Goal: Task Accomplishment & Management: Use online tool/utility

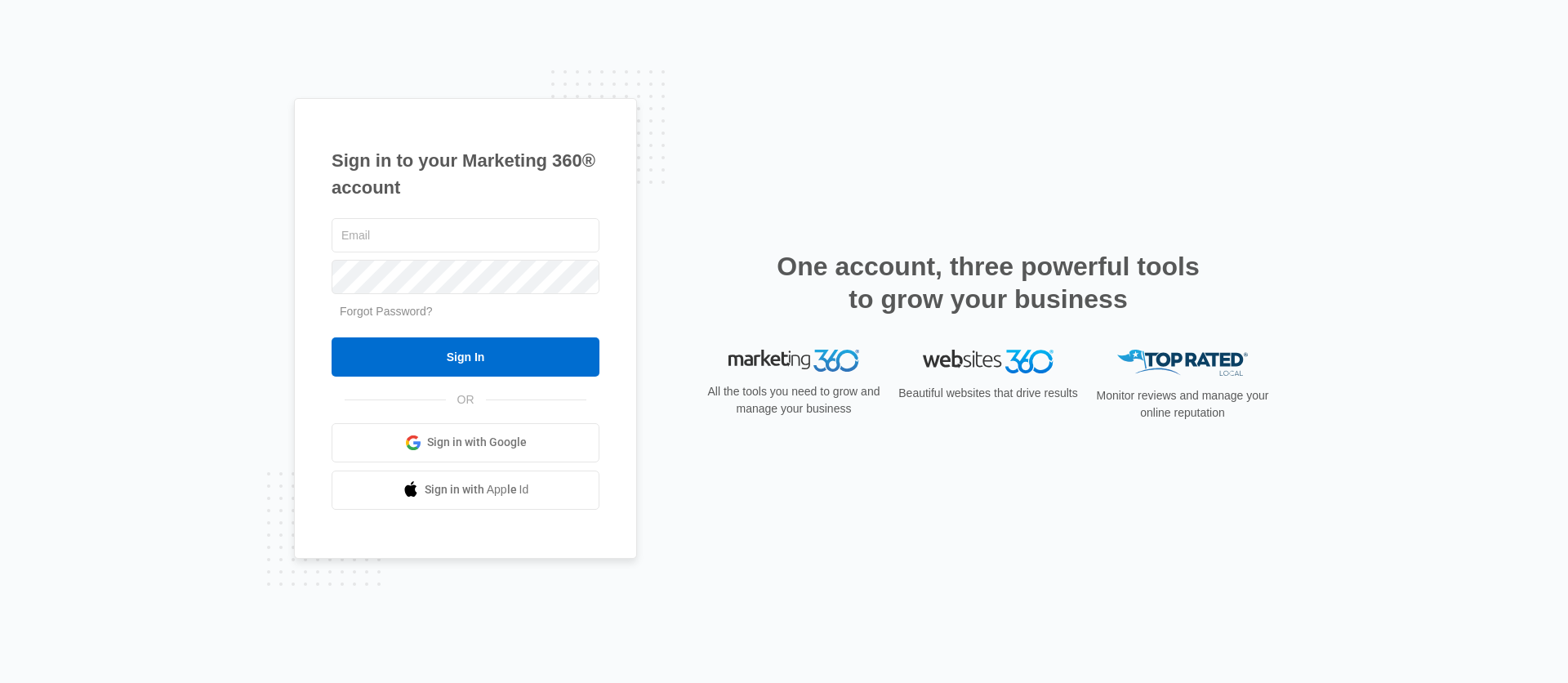
type input "[PERSON_NAME][EMAIL_ADDRESS][PERSON_NAME][DOMAIN_NAME]"
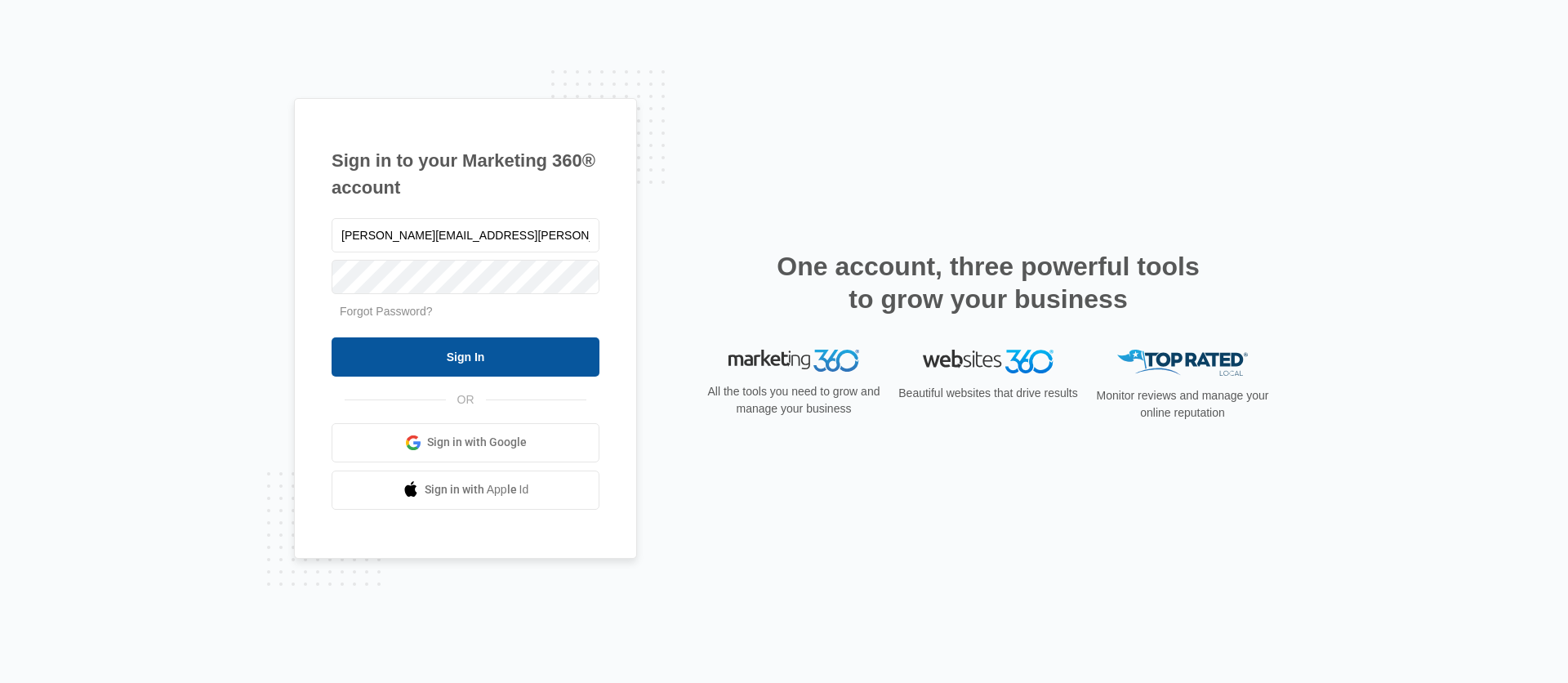
click at [426, 368] on input "Sign In" at bounding box center [465, 356] width 268 height 39
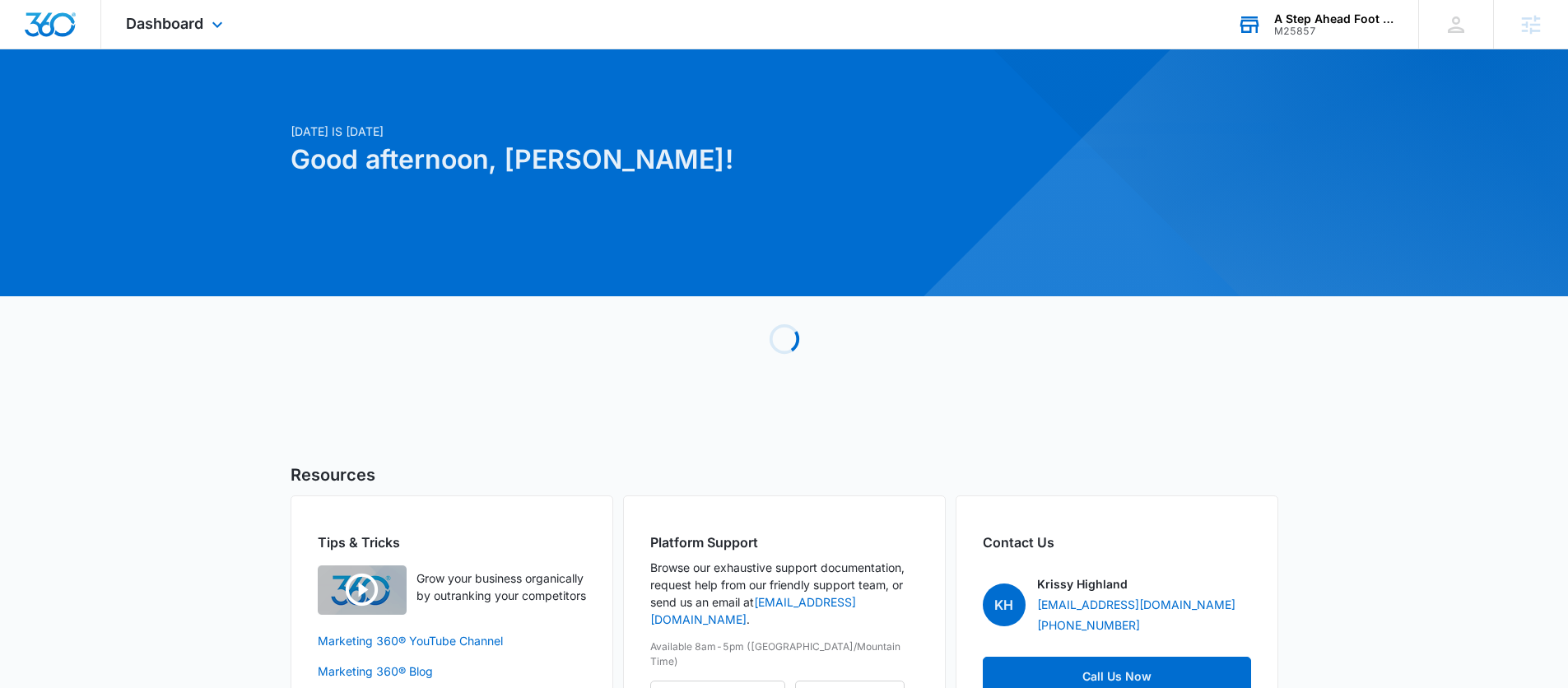
click at [1344, 22] on div "A Step Ahead Foot & Ankle Center" at bounding box center [1334, 19] width 120 height 13
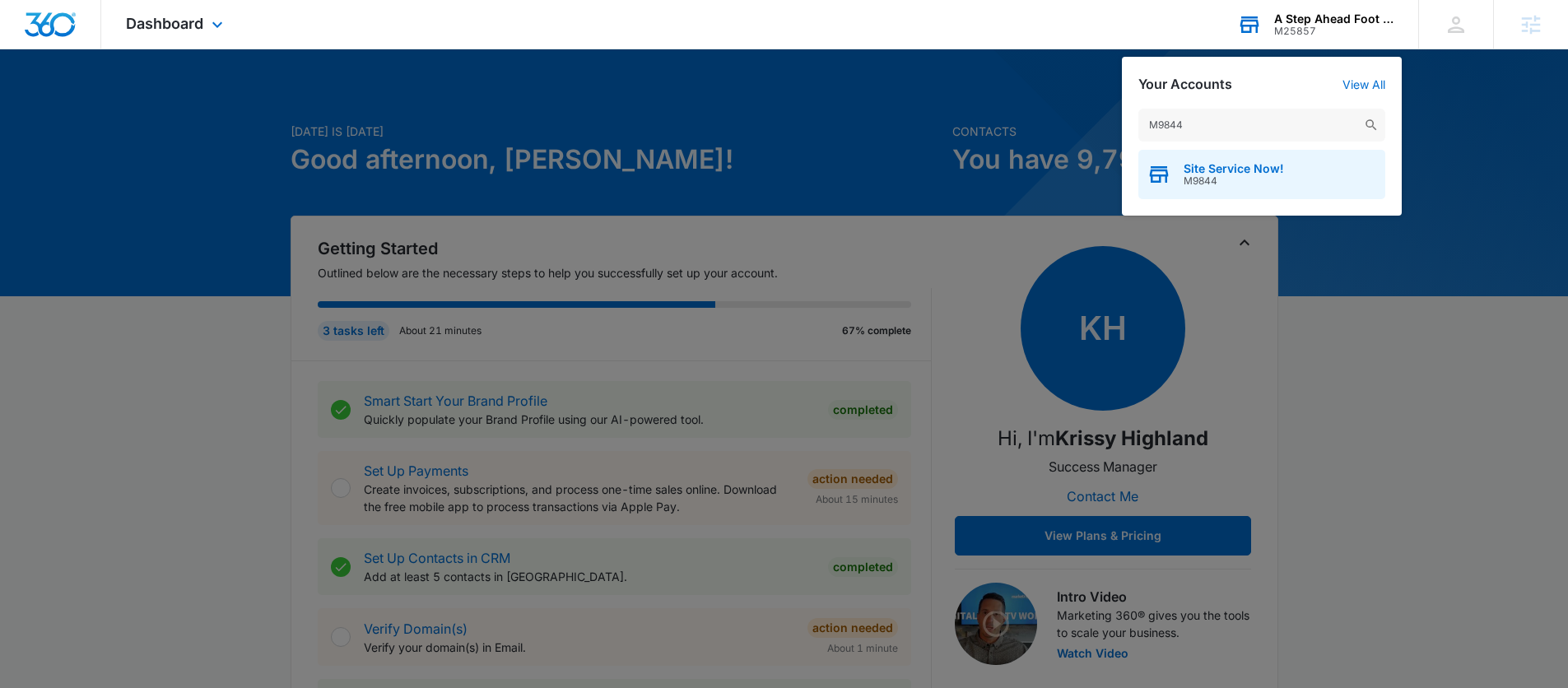
type input "M9844"
click at [1210, 176] on span "M9844" at bounding box center [1233, 181] width 100 height 12
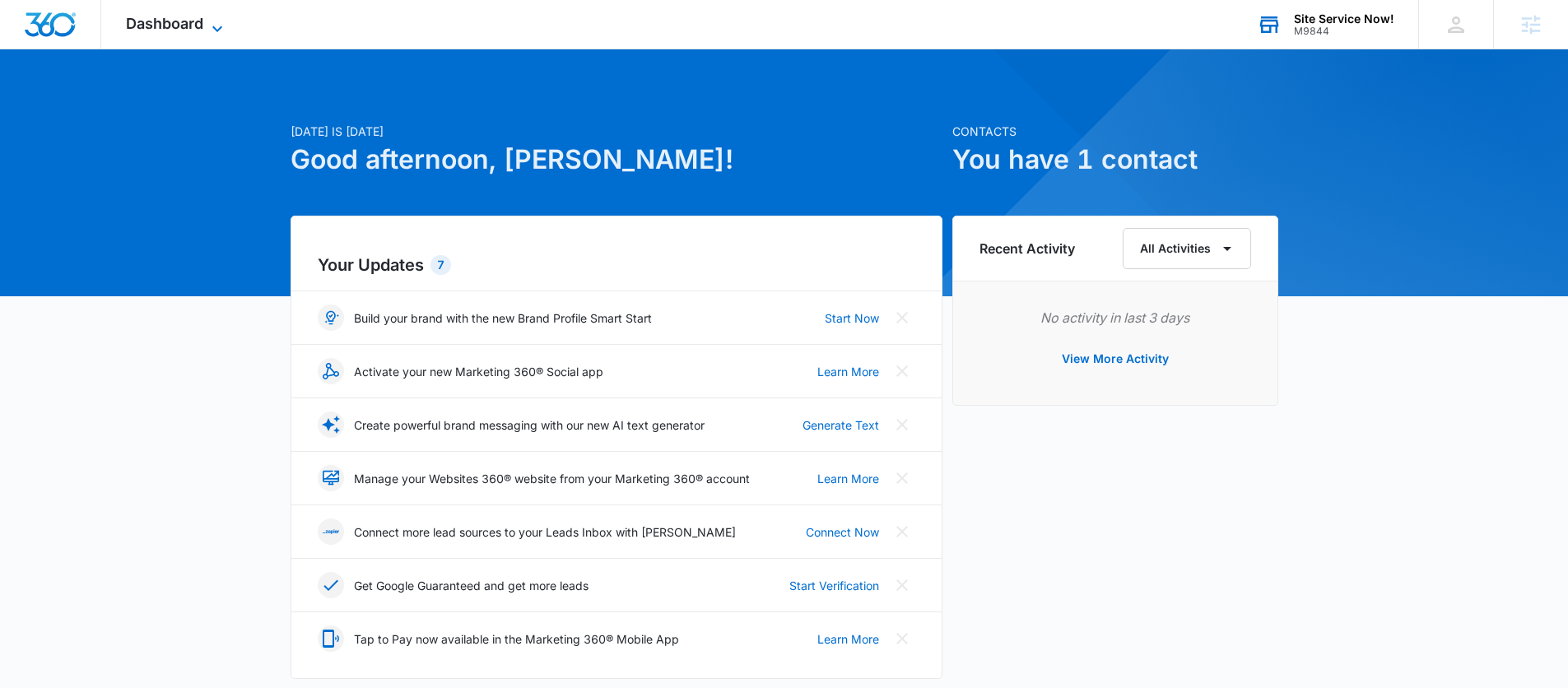
click at [158, 30] on span "Dashboard" at bounding box center [164, 23] width 77 height 17
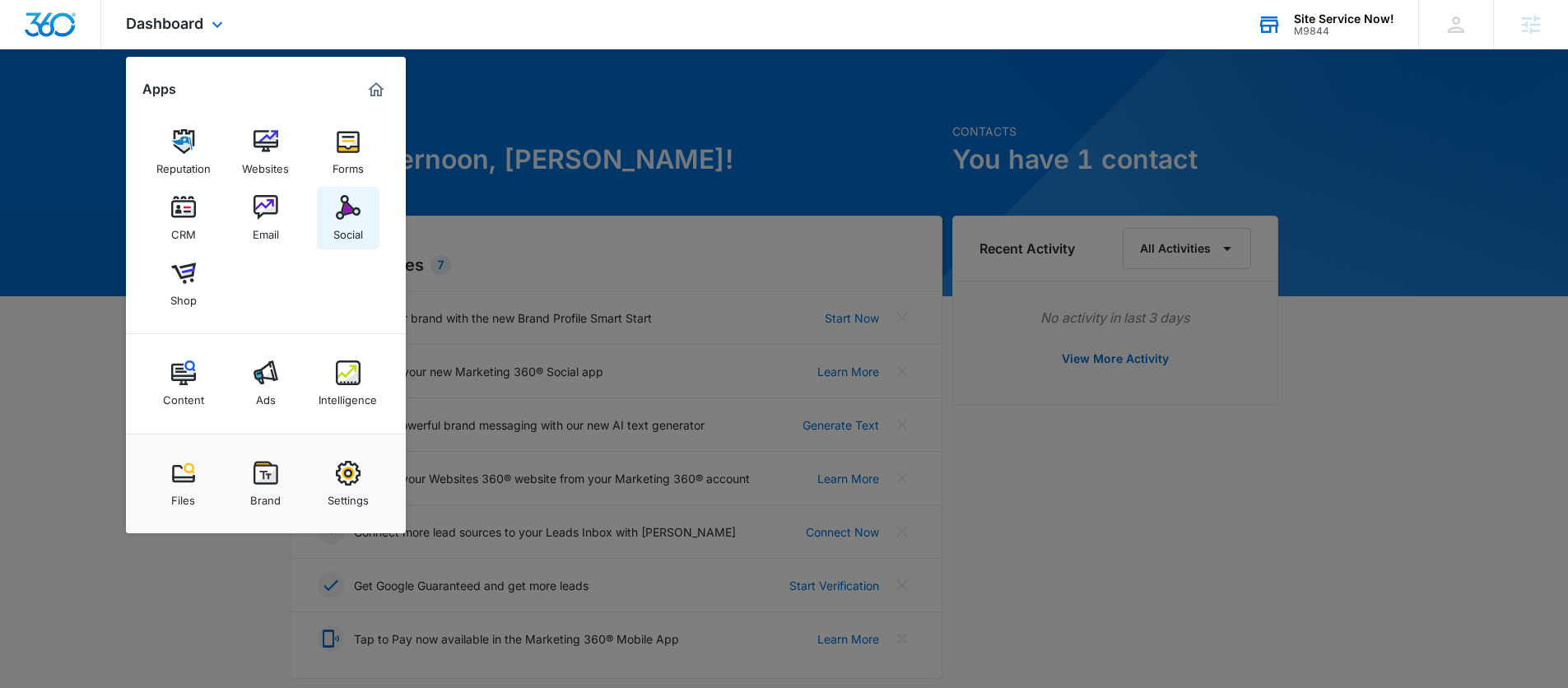
click at [345, 210] on img at bounding box center [348, 207] width 25 height 25
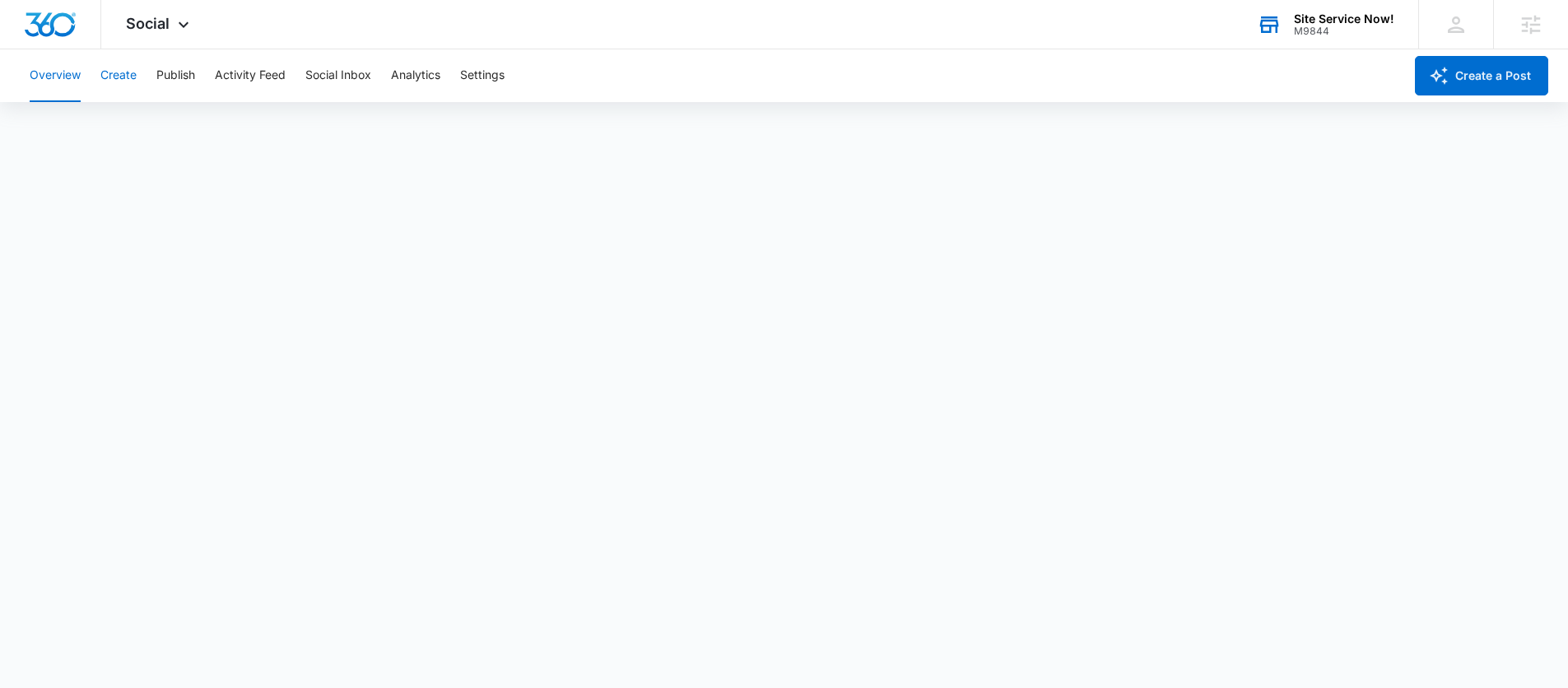
click at [116, 77] on button "Create" at bounding box center [118, 76] width 36 height 53
click at [156, 120] on button "Approvals" at bounding box center [160, 126] width 56 height 46
